Goal: Transaction & Acquisition: Subscribe to service/newsletter

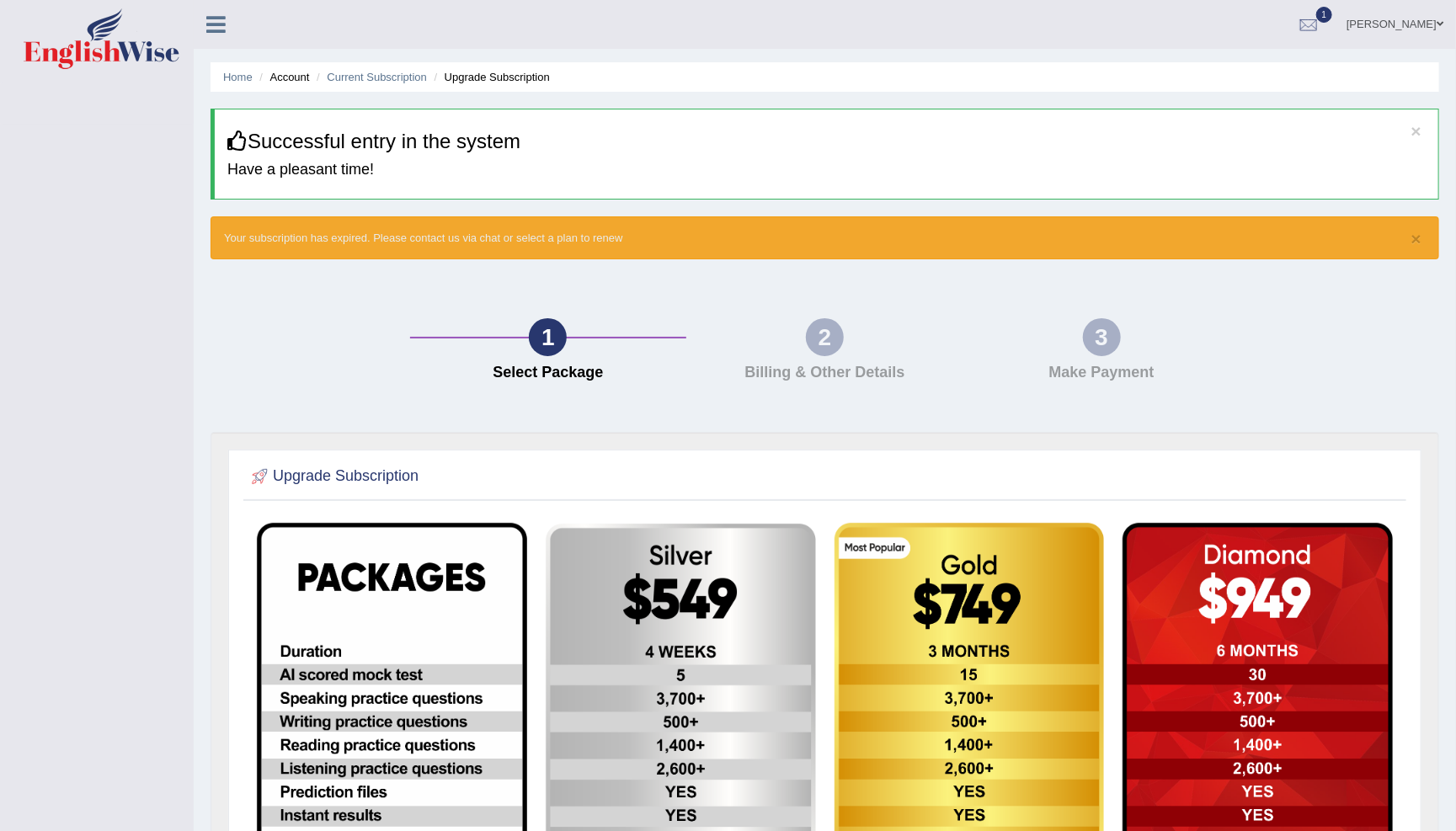
click at [353, 146] on h3 "Successful entry in the system" at bounding box center [826, 141] width 1198 height 22
click at [838, 346] on div "2" at bounding box center [825, 337] width 38 height 38
click at [1101, 365] on h4 "Make Payment" at bounding box center [1102, 373] width 260 height 17
click at [212, 22] on icon at bounding box center [216, 24] width 20 height 22
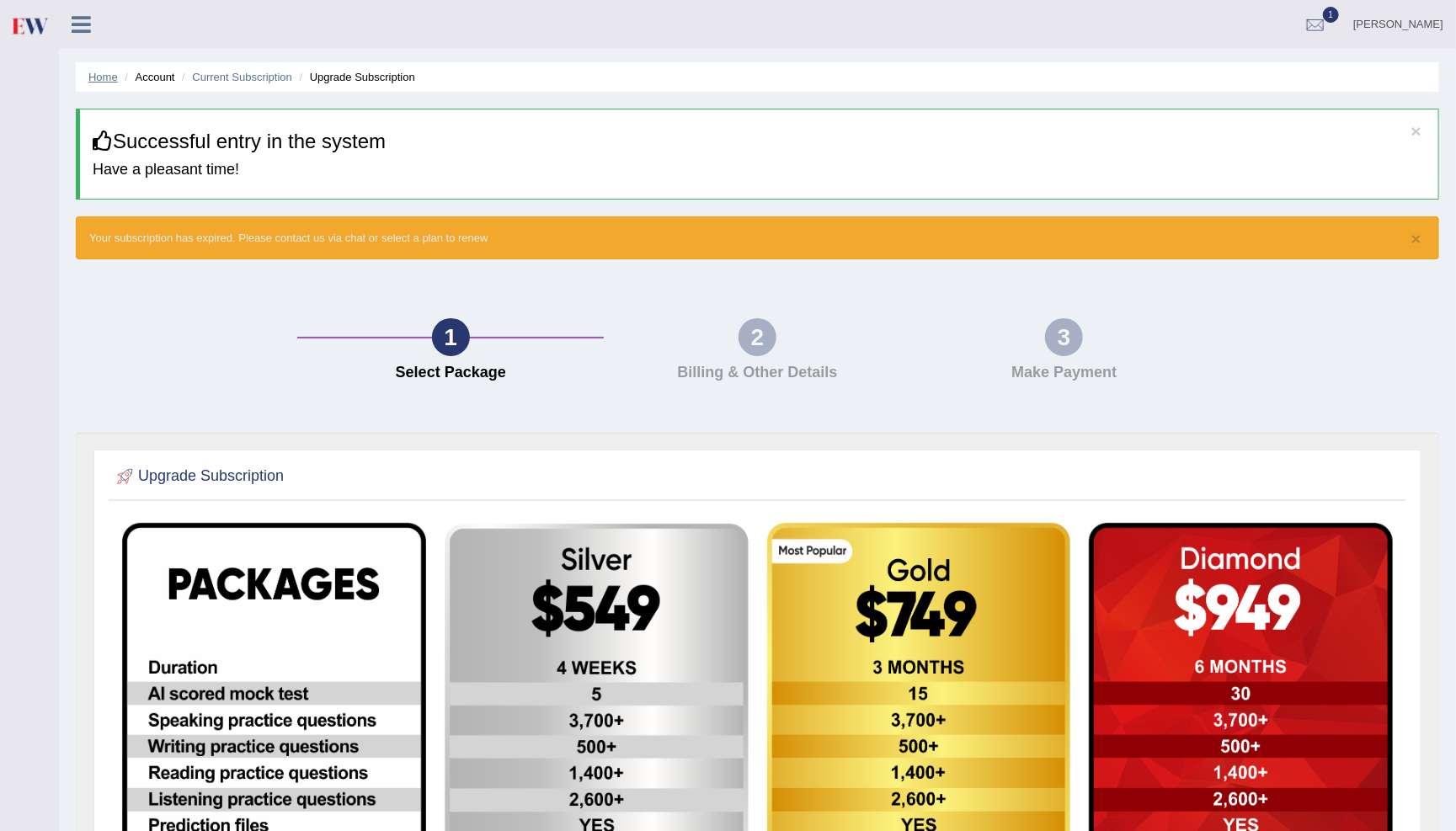
click at [96, 77] on link "Home" at bounding box center [102, 77] width 30 height 13
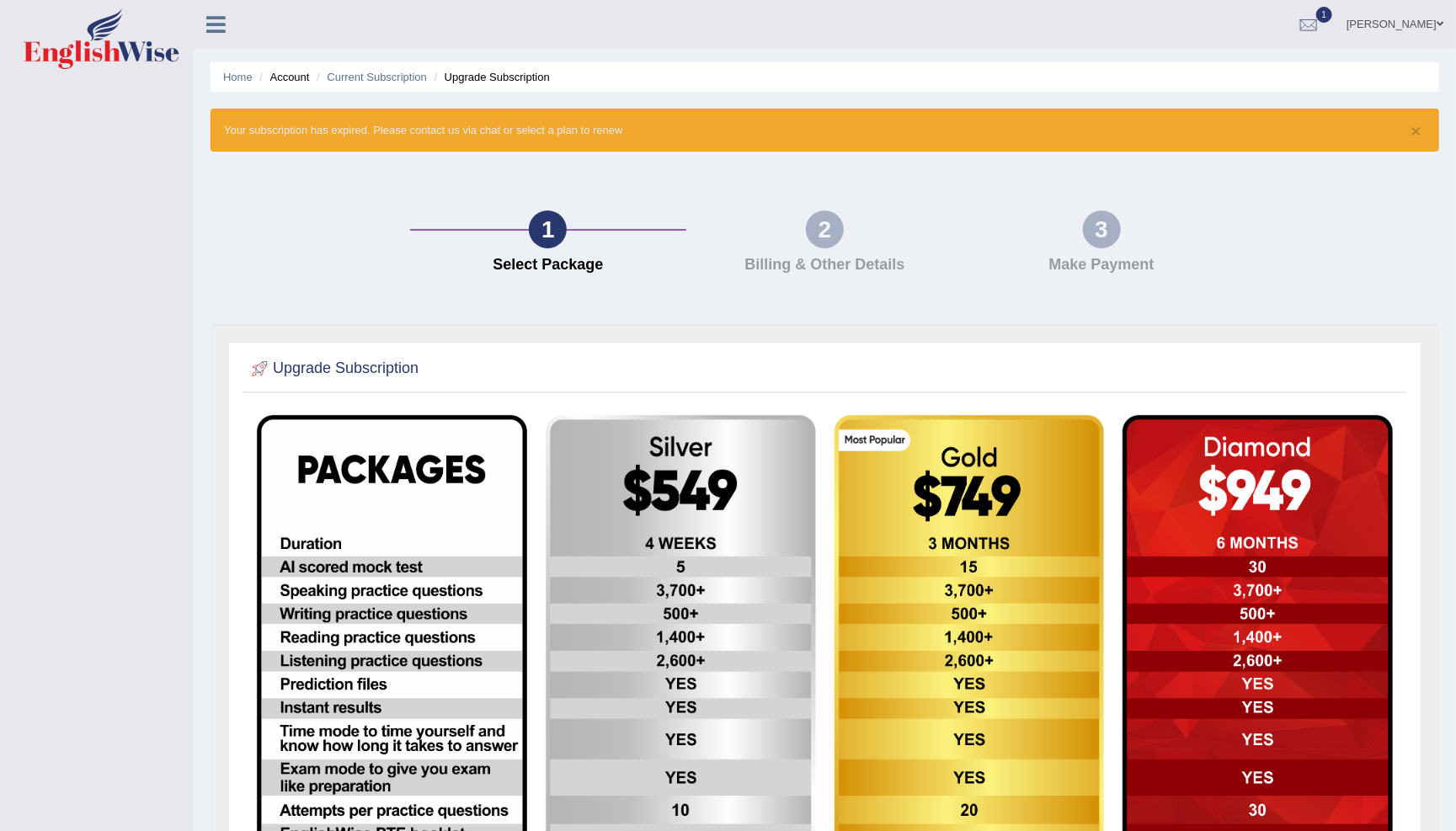
click at [236, 69] on li "Home" at bounding box center [237, 77] width 30 height 16
click at [240, 75] on link "Home" at bounding box center [237, 77] width 30 height 13
click at [207, 16] on icon at bounding box center [216, 24] width 20 height 22
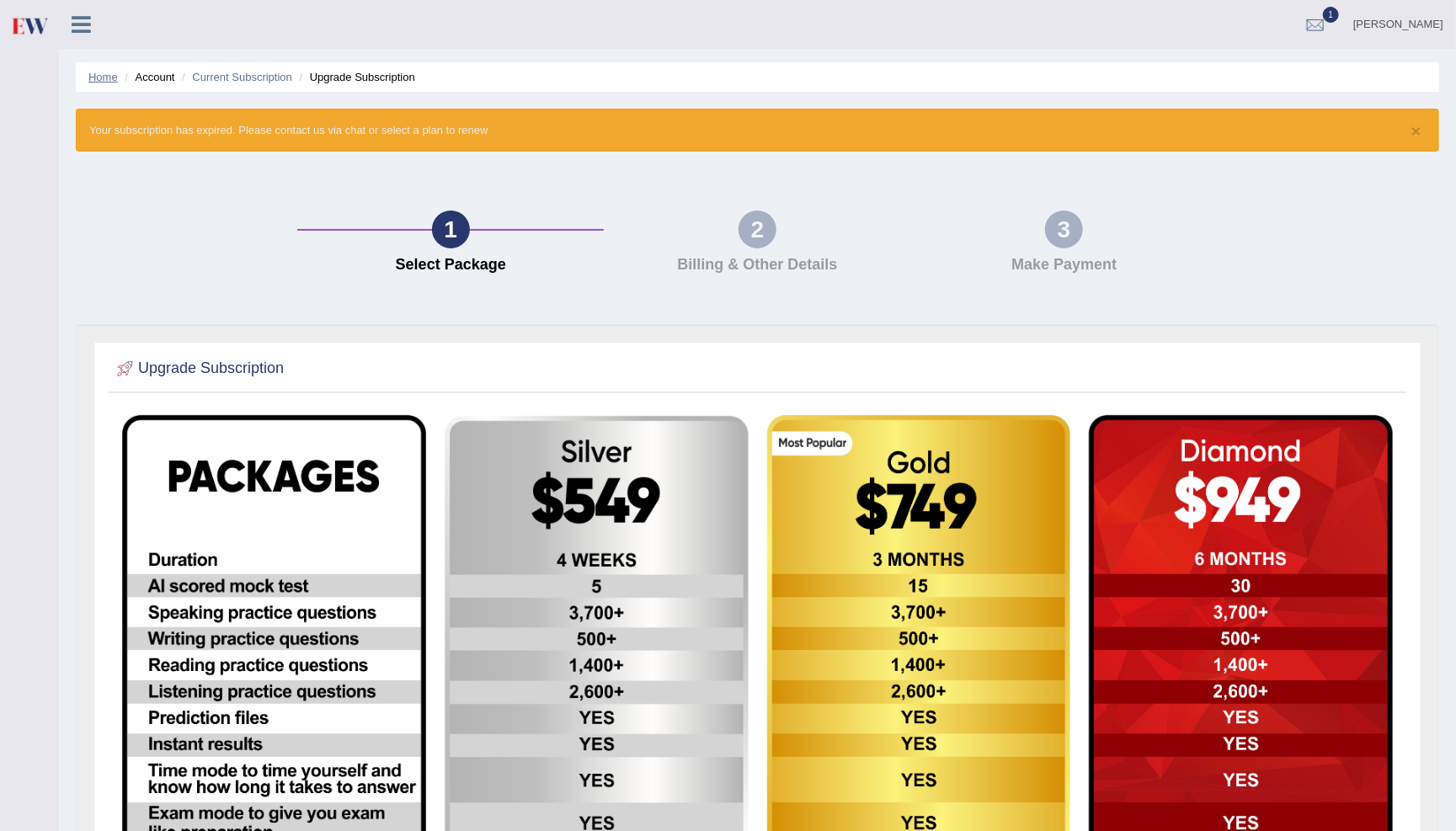
click at [93, 77] on link "Home" at bounding box center [102, 77] width 30 height 13
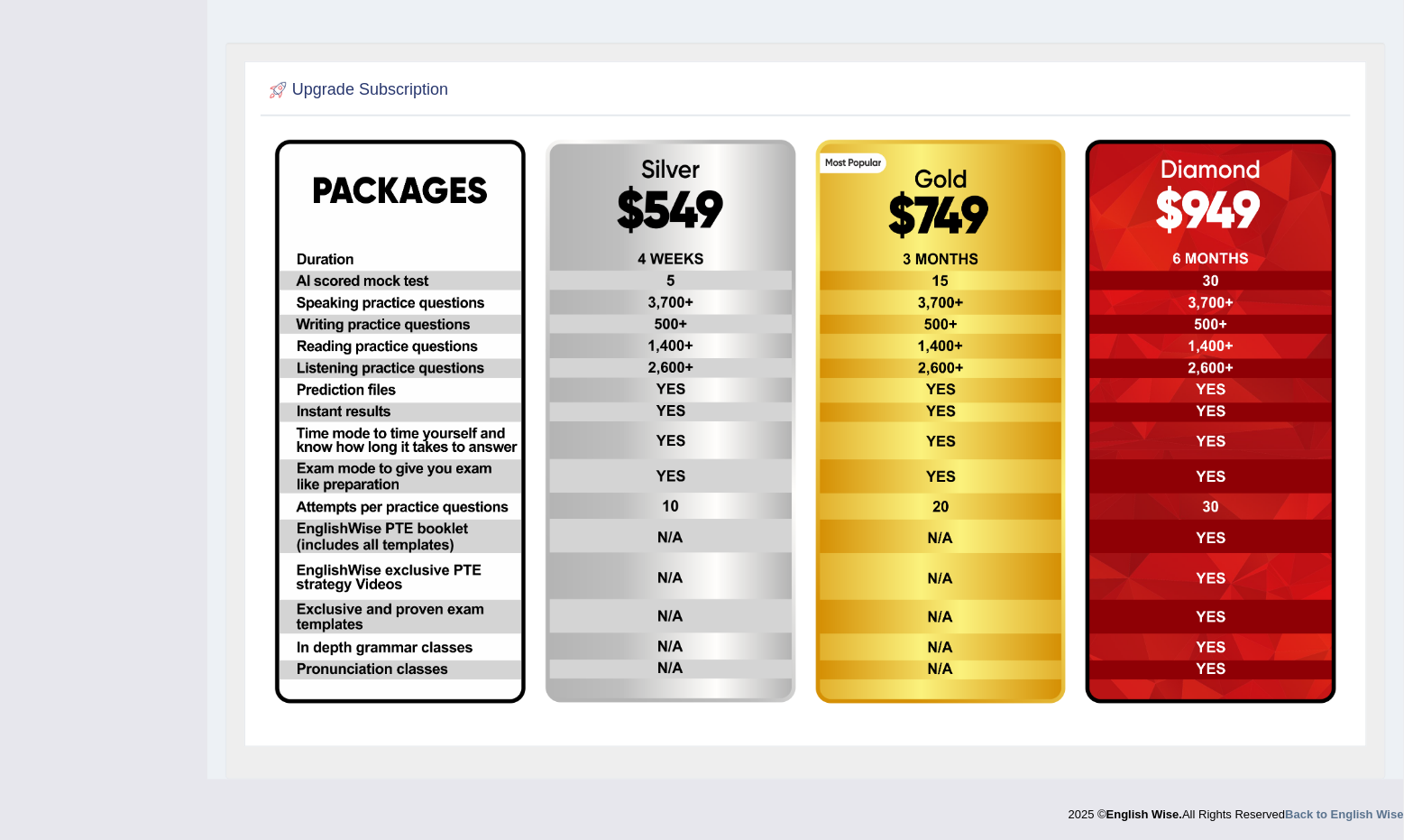
scroll to position [304, 0]
click at [397, 214] on img at bounding box center [400, 422] width 251 height 564
click at [677, 200] on img at bounding box center [671, 421] width 251 height 563
